Goal: Task Accomplishment & Management: Complete application form

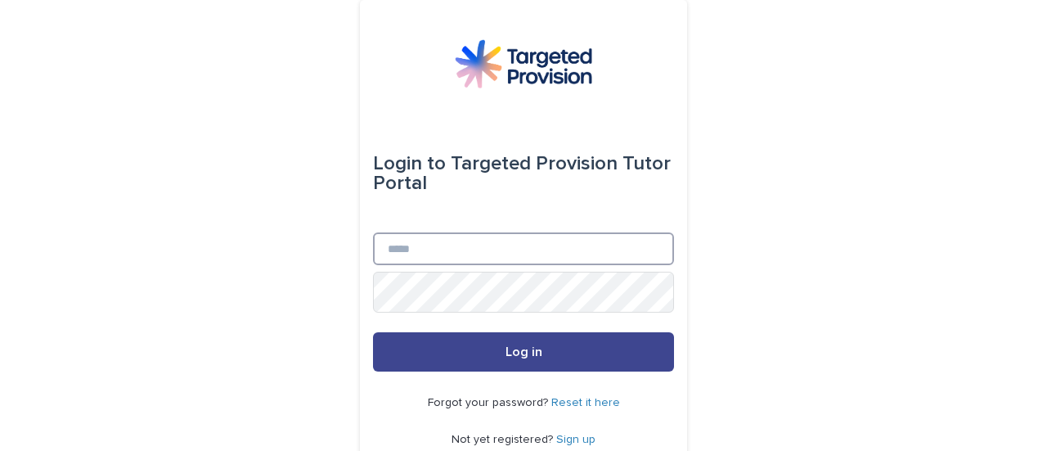
type input "**********"
click at [448, 371] on button "Log in" at bounding box center [523, 351] width 301 height 39
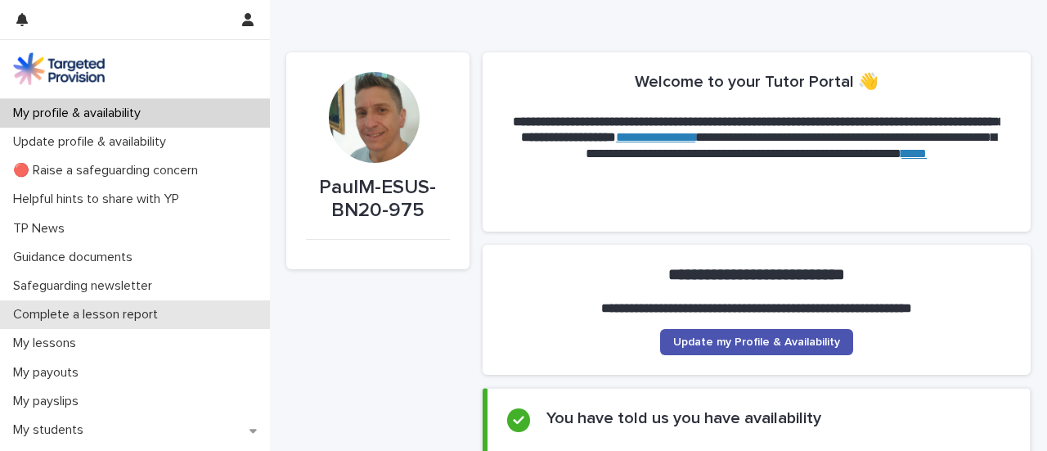
click at [120, 322] on p "Complete a lesson report" at bounding box center [89, 315] width 164 height 16
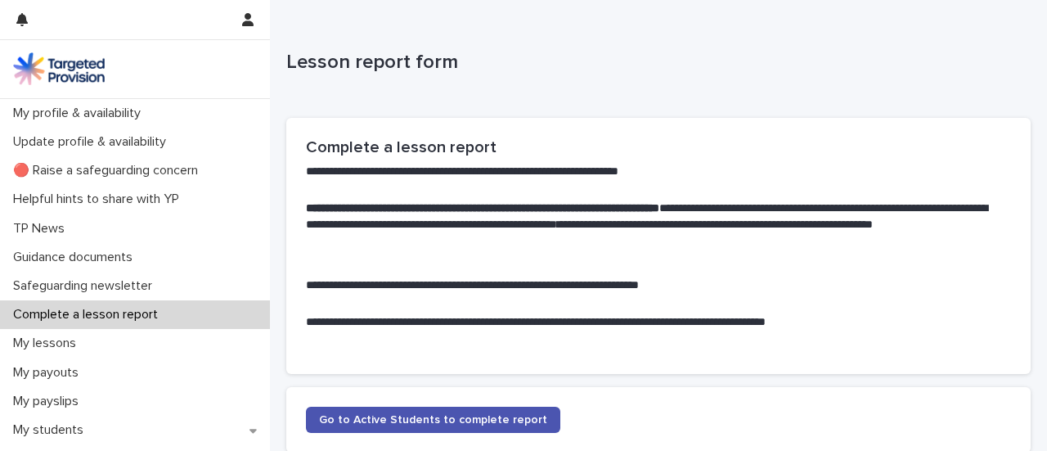
scroll to position [200, 0]
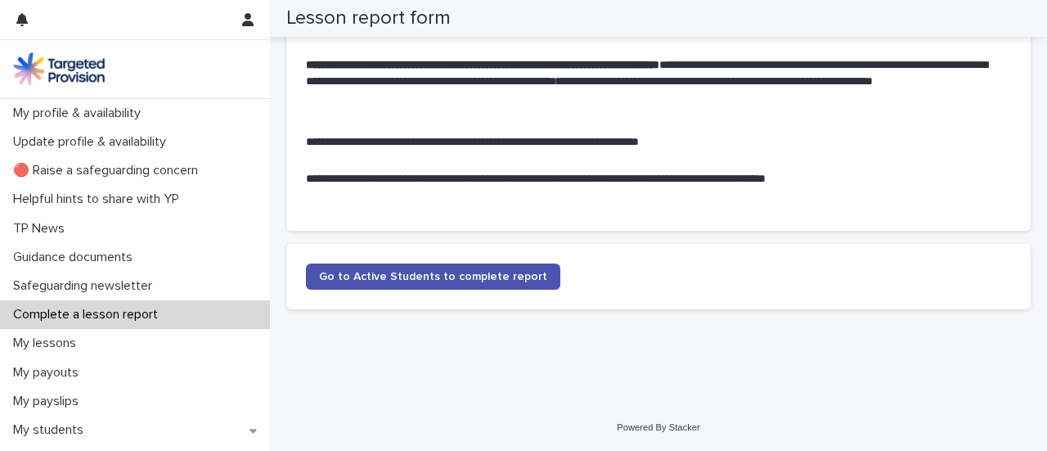
click at [427, 263] on link "Go to Active Students to complete report" at bounding box center [433, 276] width 254 height 26
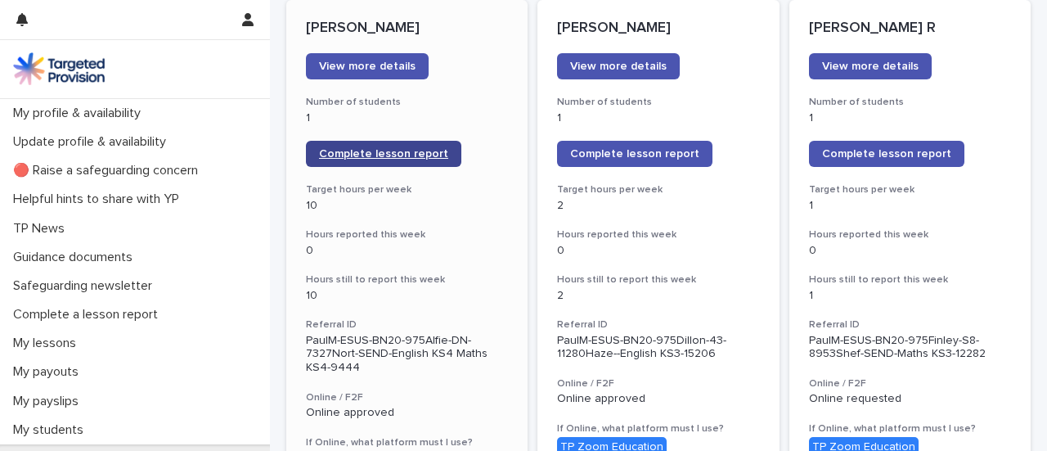
scroll to position [245, 0]
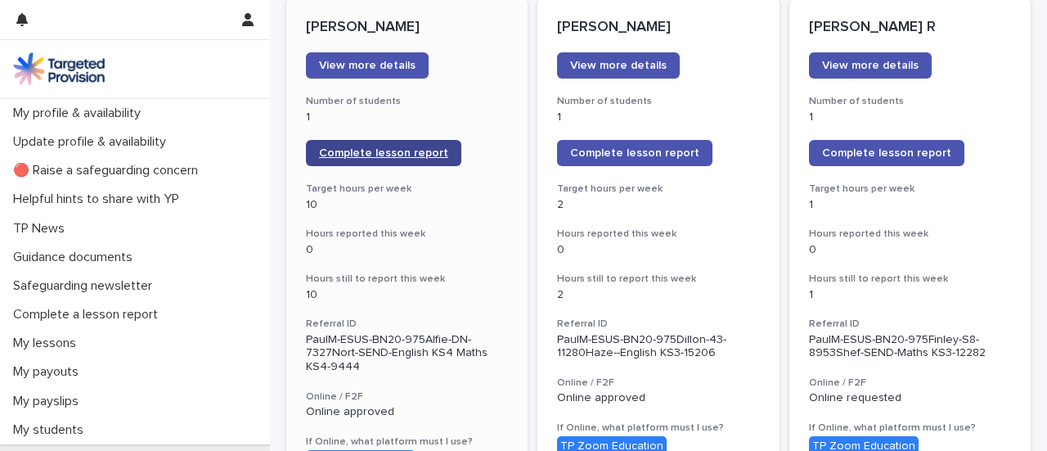
click at [419, 159] on span "Complete lesson report" at bounding box center [383, 152] width 129 height 11
